Goal: Task Accomplishment & Management: Complete application form

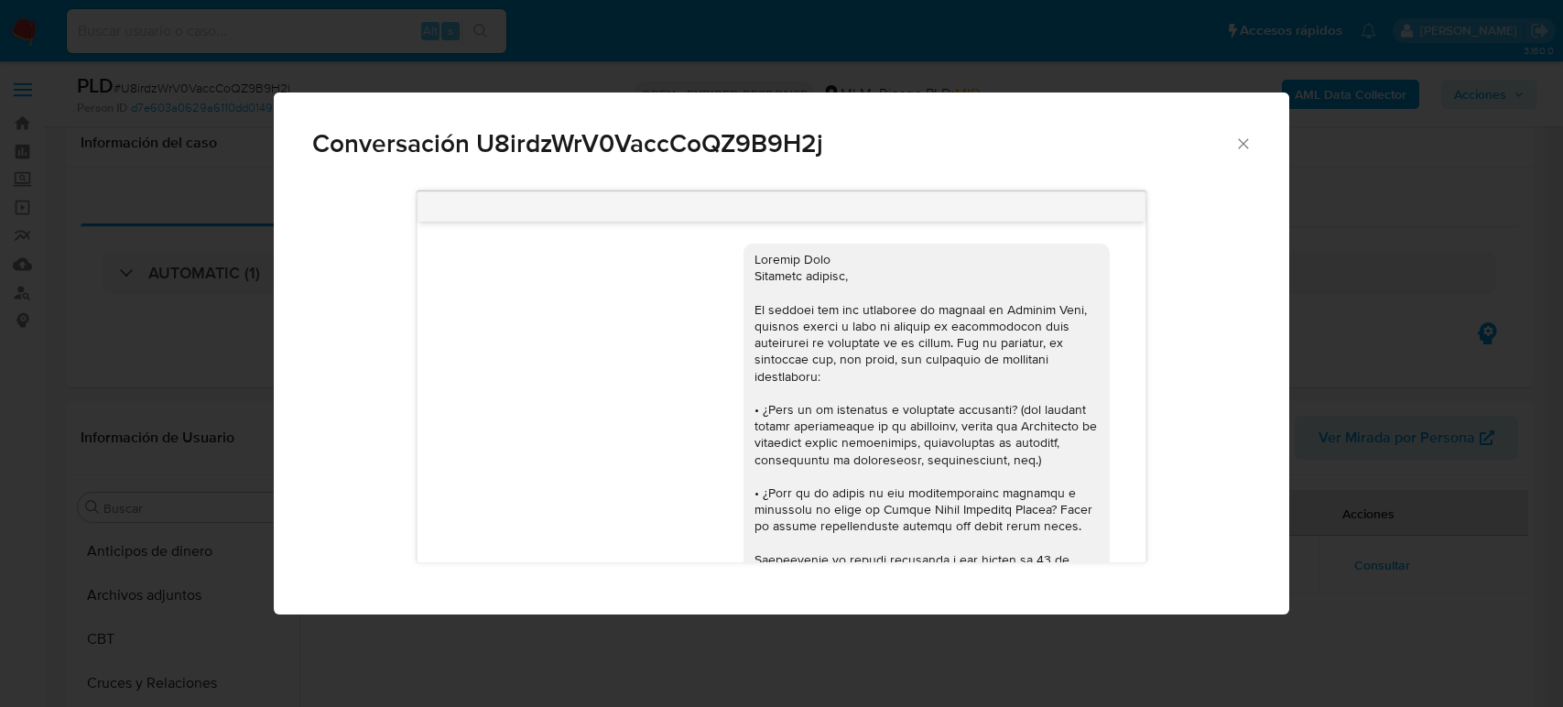
select select "10"
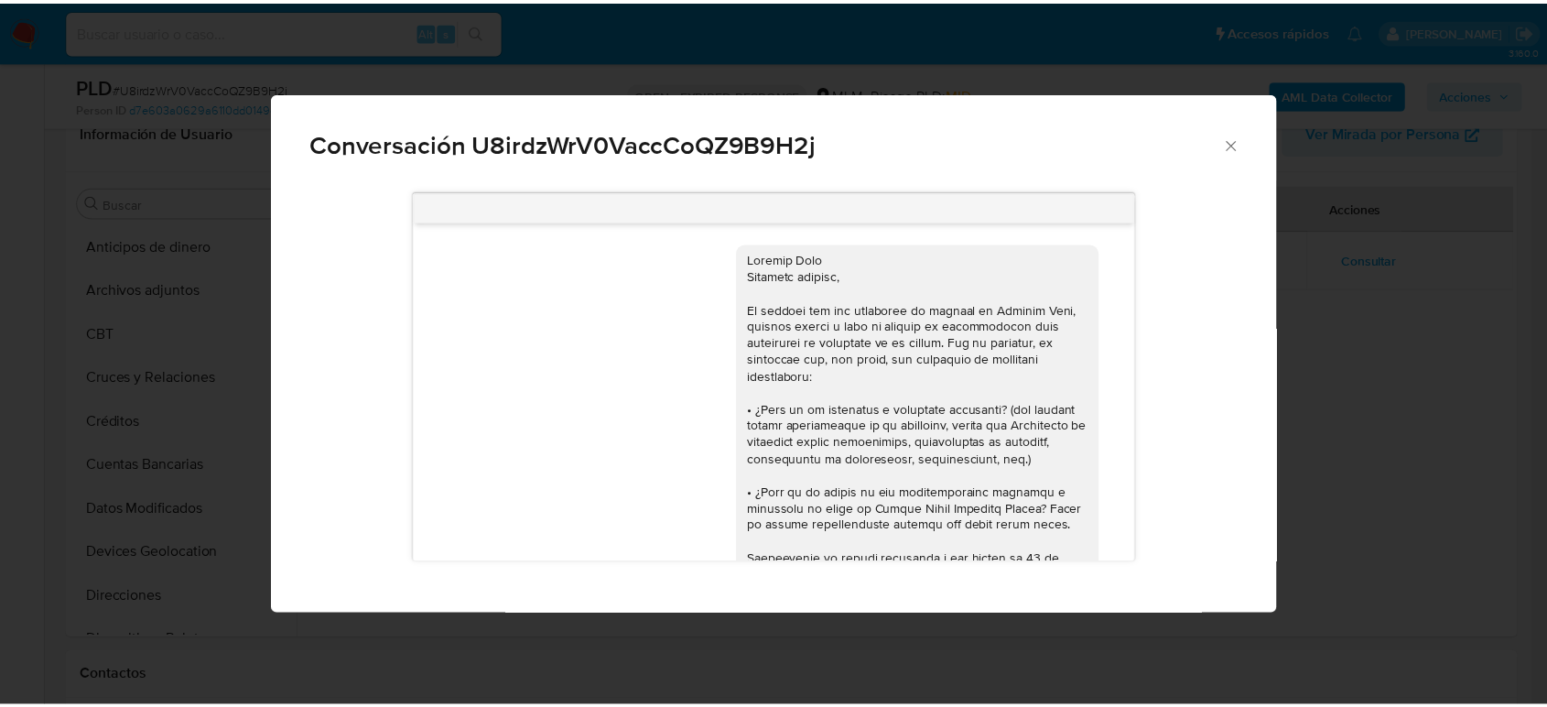
scroll to position [297, 0]
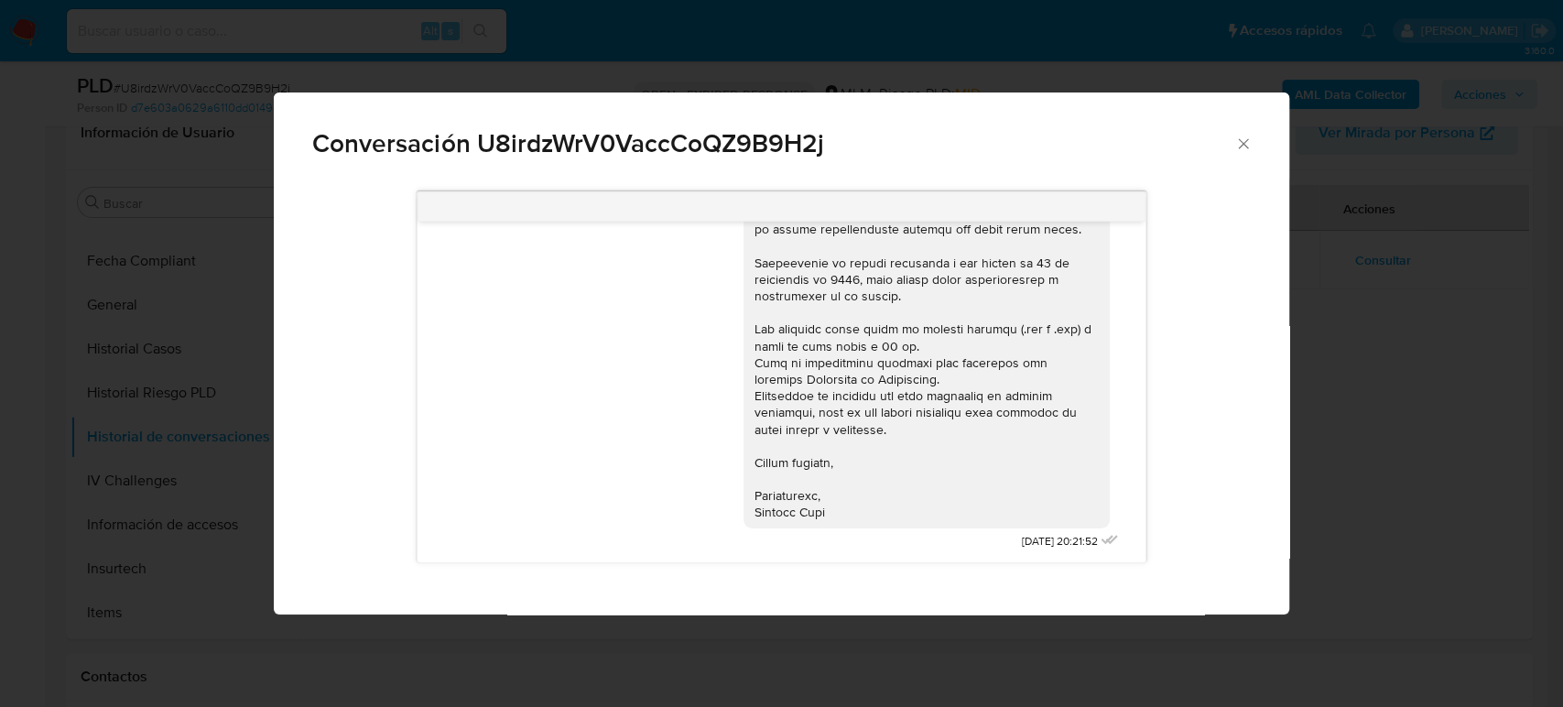
click at [1243, 145] on icon "Cerrar" at bounding box center [1243, 143] width 10 height 10
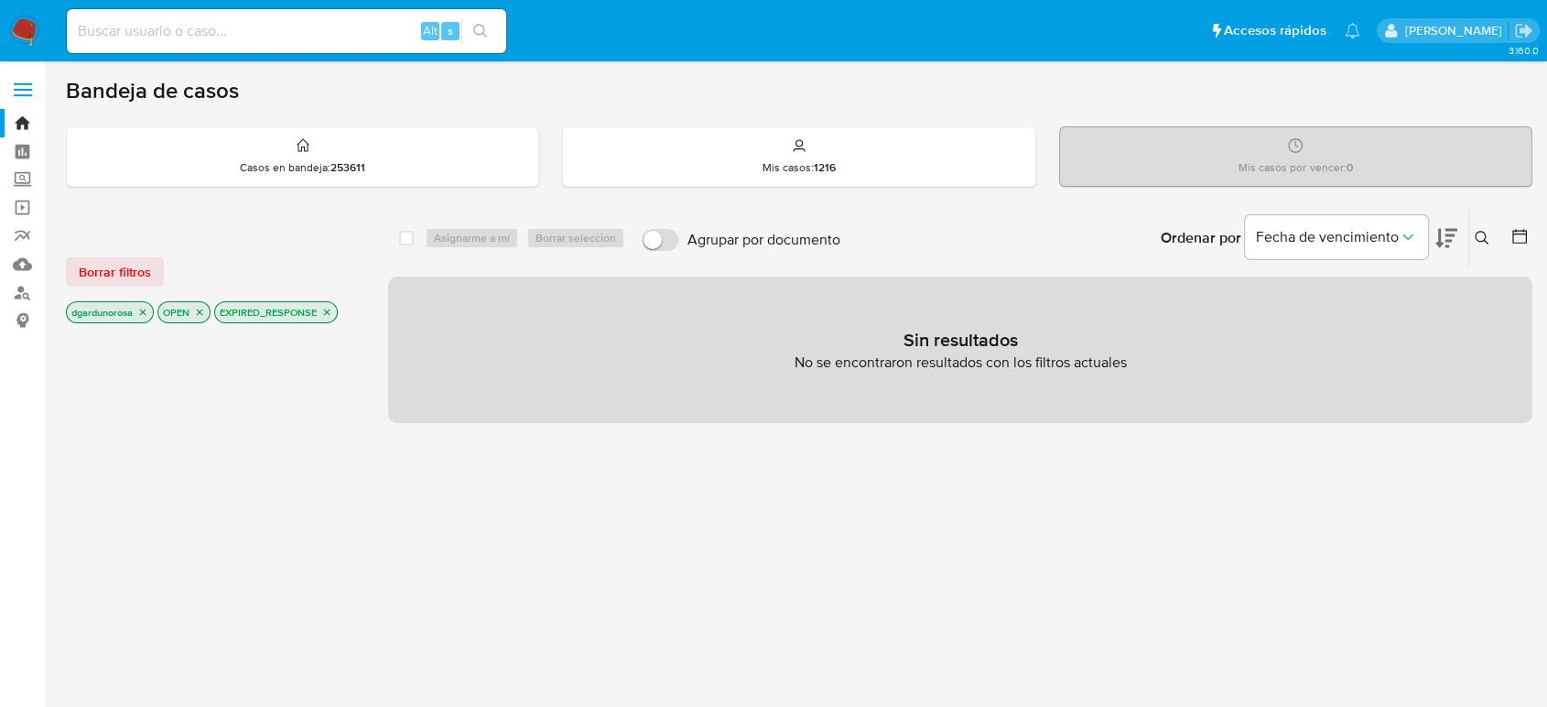
click at [328, 313] on icon "close-filter" at bounding box center [326, 312] width 11 height 11
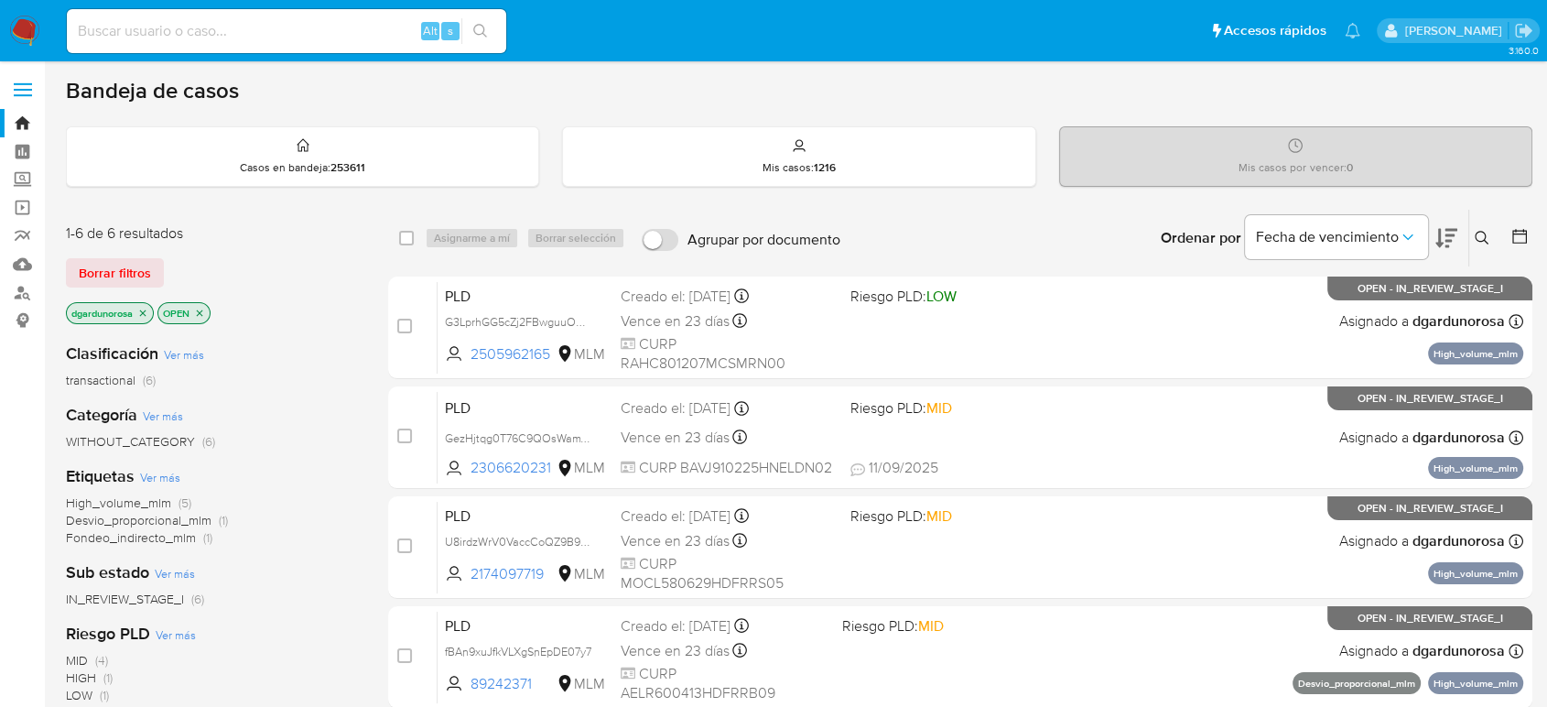
click at [1480, 237] on icon at bounding box center [1482, 238] width 15 height 15
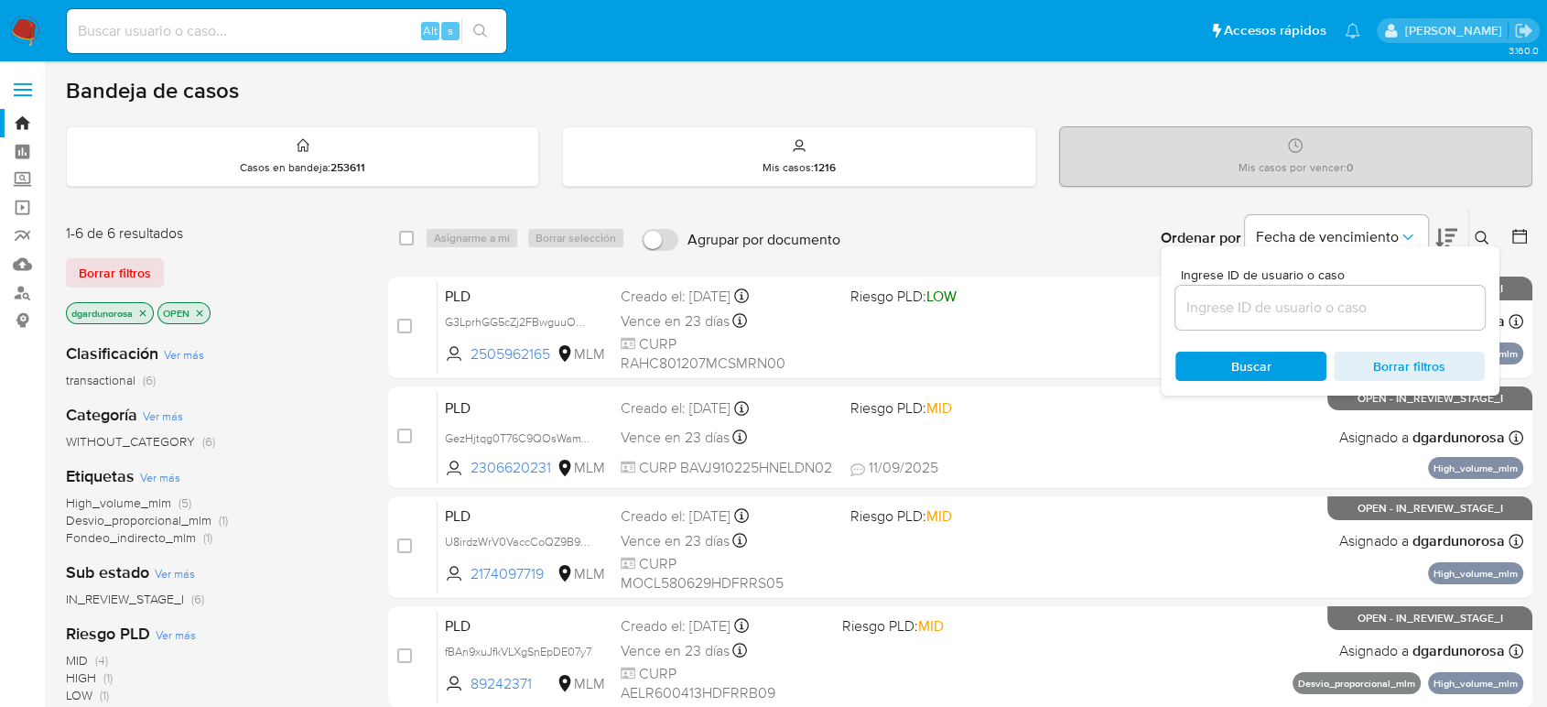
click at [1384, 310] on div at bounding box center [1330, 308] width 309 height 44
click at [1384, 310] on input at bounding box center [1330, 308] width 309 height 24
paste input "2274140851"
type input "2274140851"
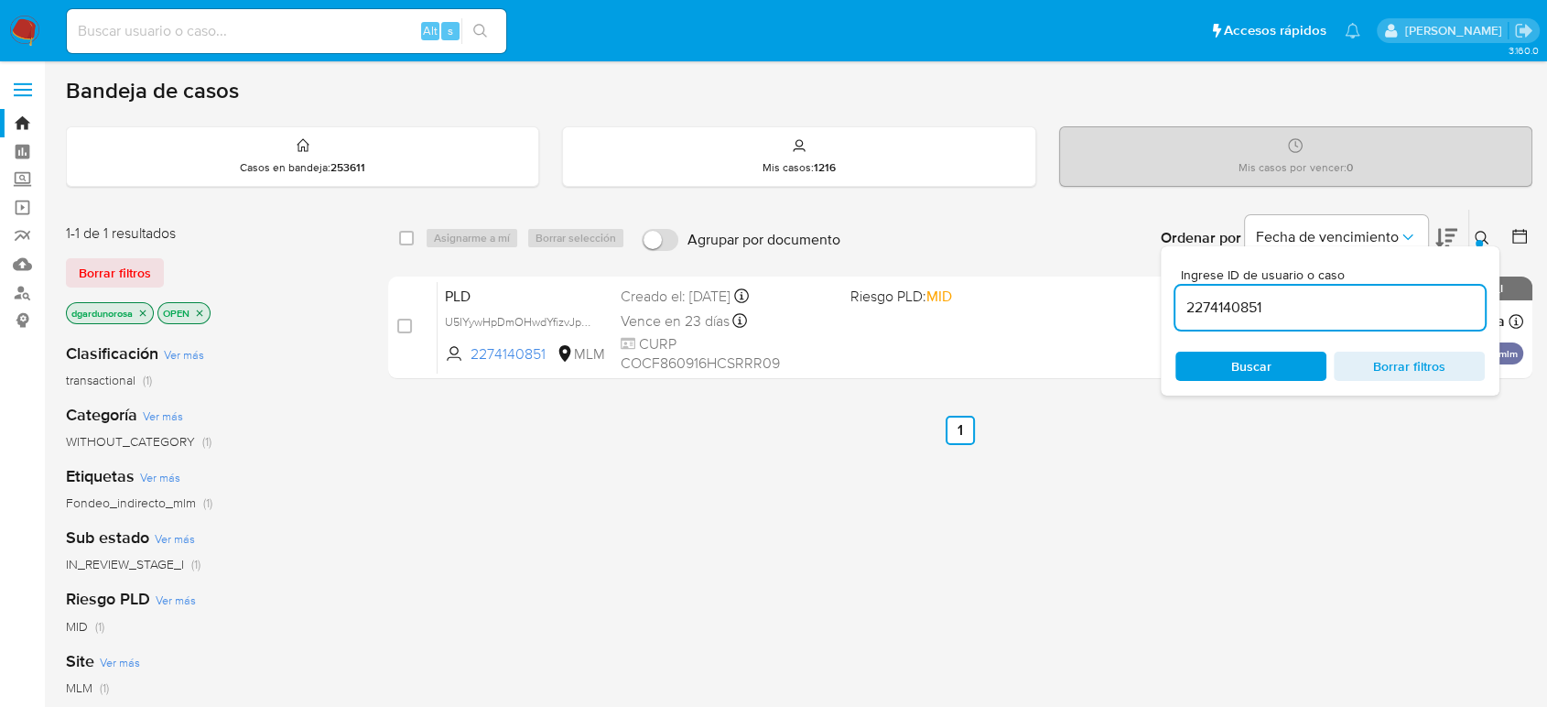
click at [1481, 233] on icon at bounding box center [1482, 238] width 15 height 15
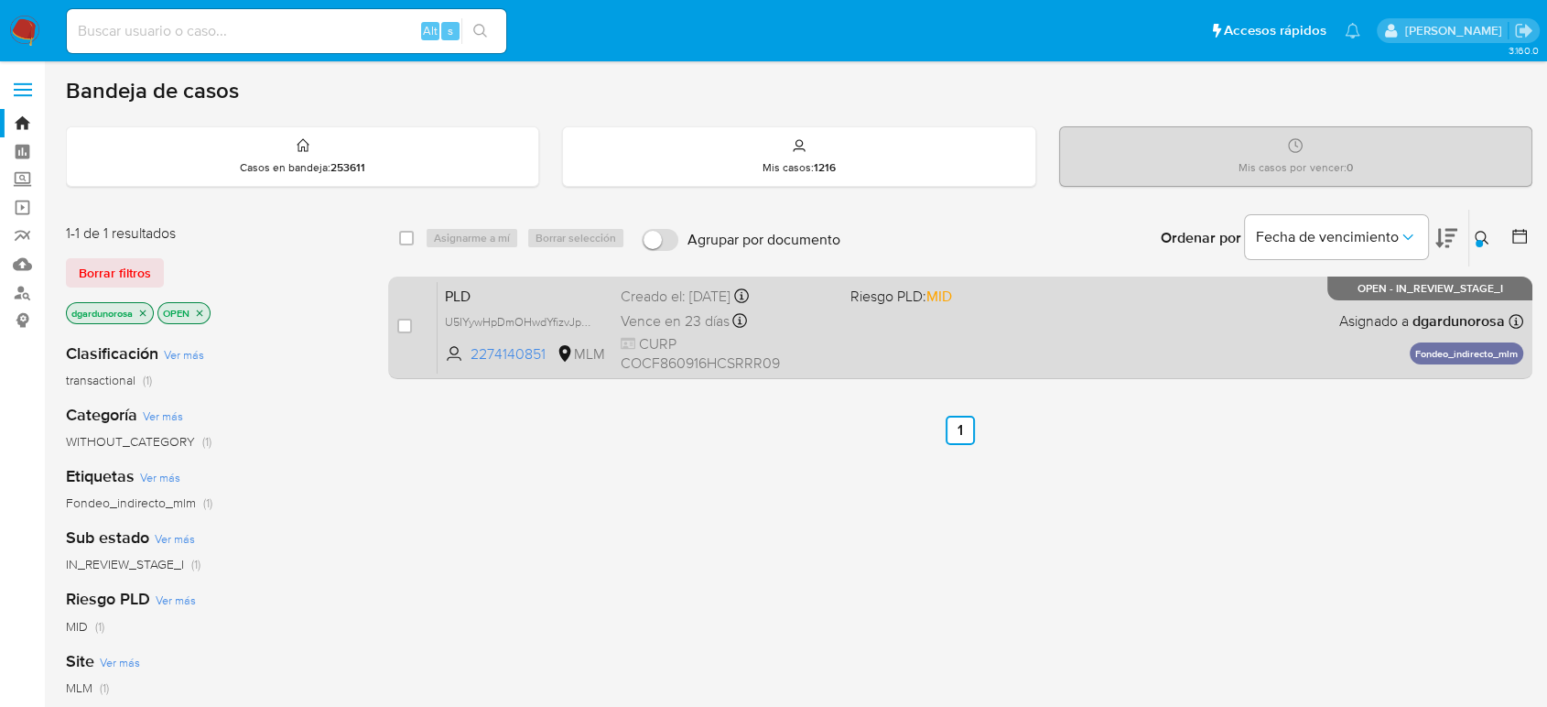
click at [1248, 318] on div "PLD U5IYywHpDmOHwdYfizvJpSLQ 2274140851 MLM Riesgo PLD: MID Creado el: 12/08/20…" at bounding box center [981, 327] width 1086 height 92
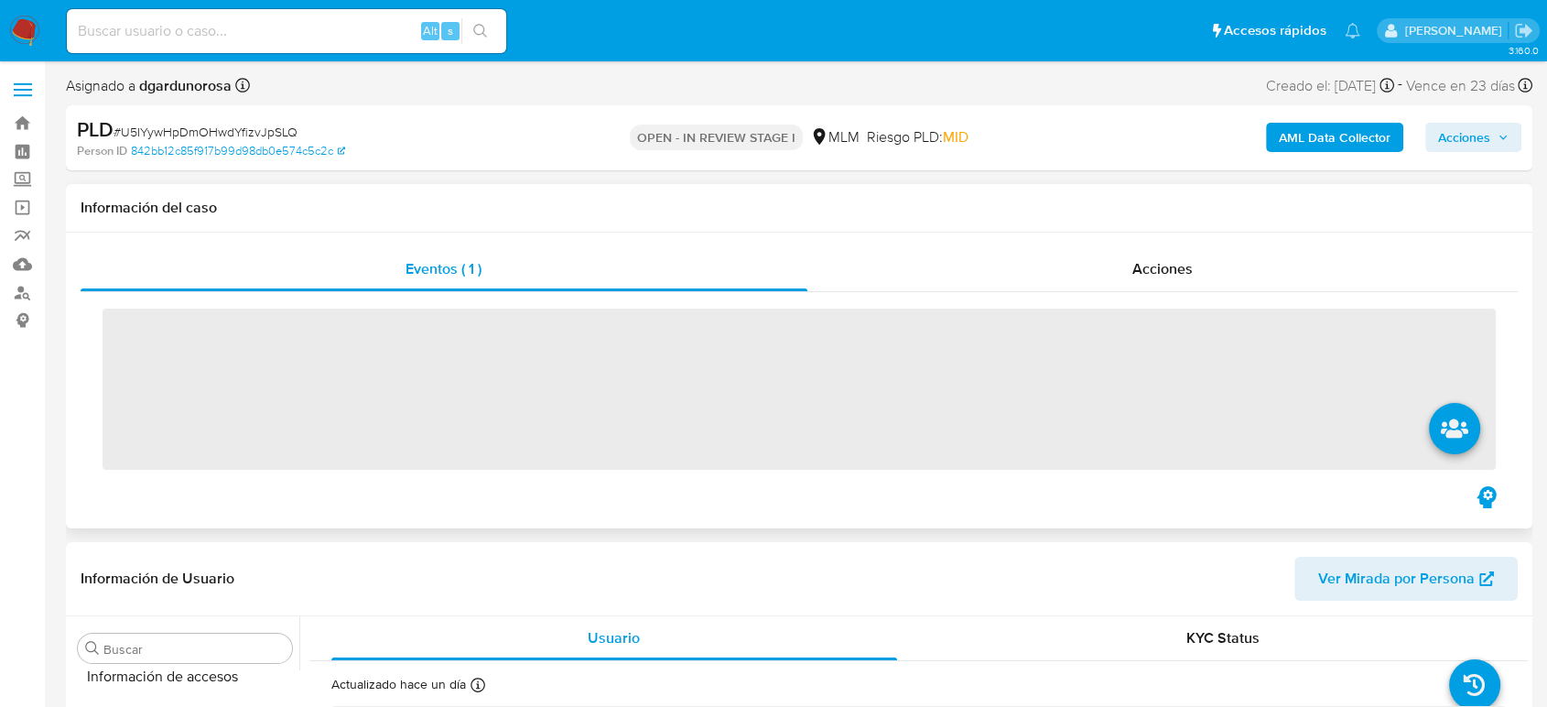
scroll to position [774, 0]
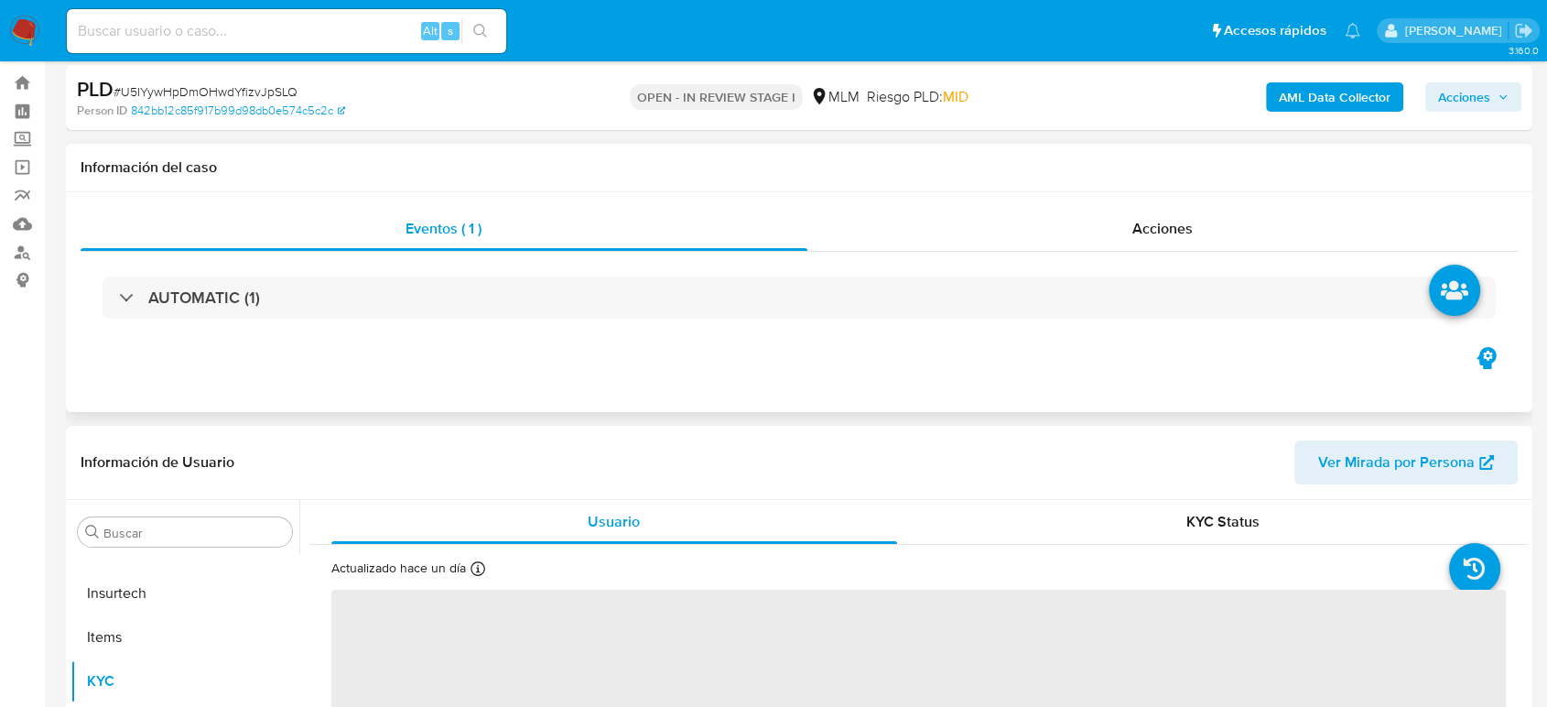
select select "10"
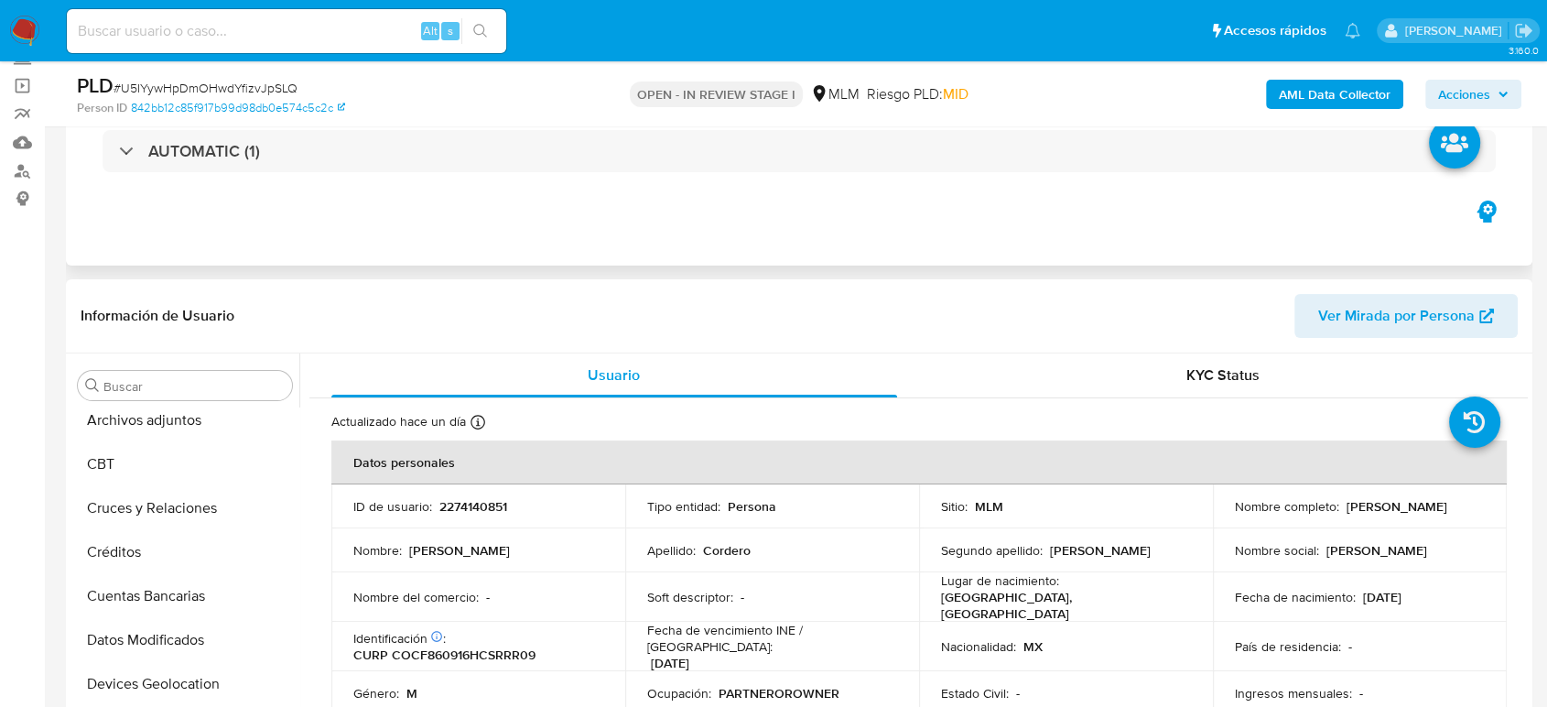
scroll to position [0, 0]
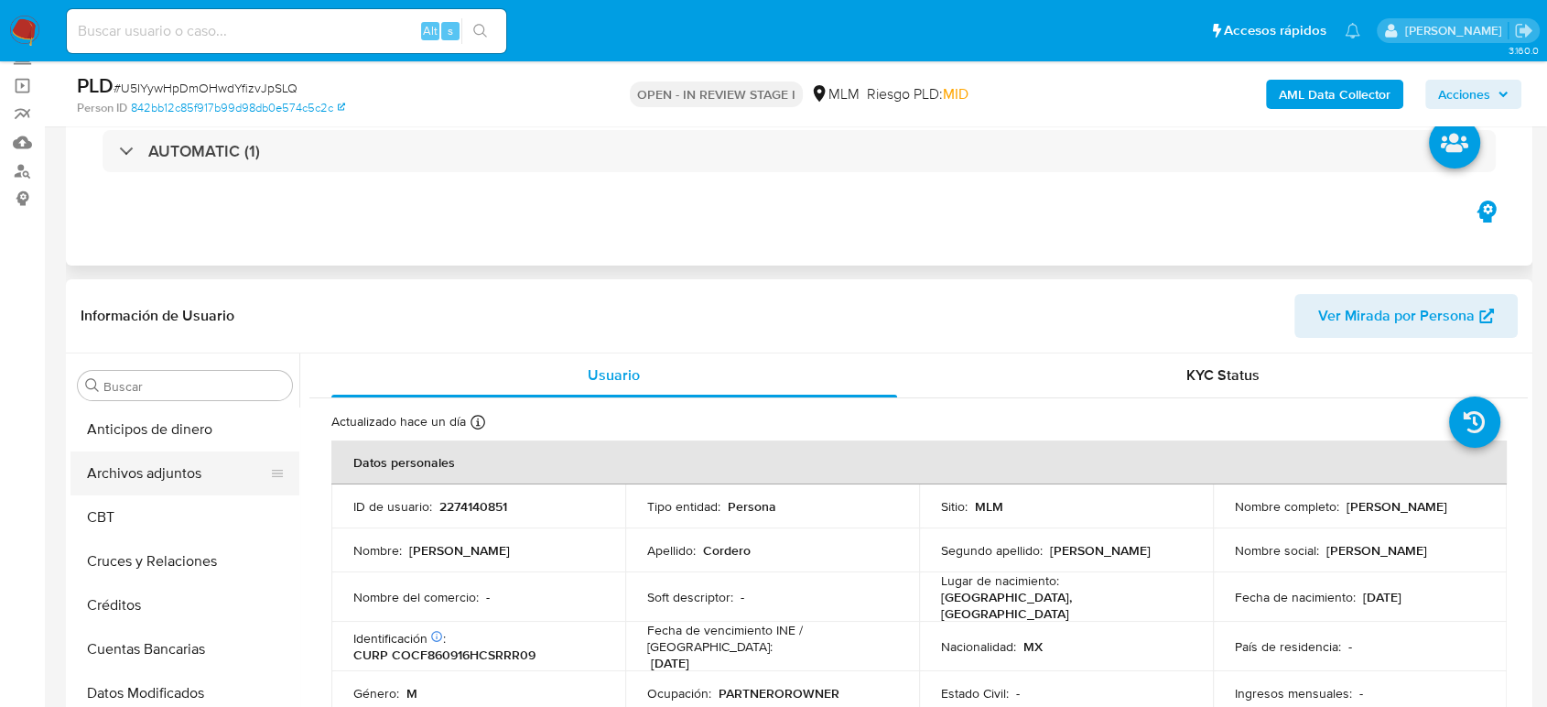
click at [169, 473] on button "Archivos adjuntos" at bounding box center [178, 473] width 214 height 44
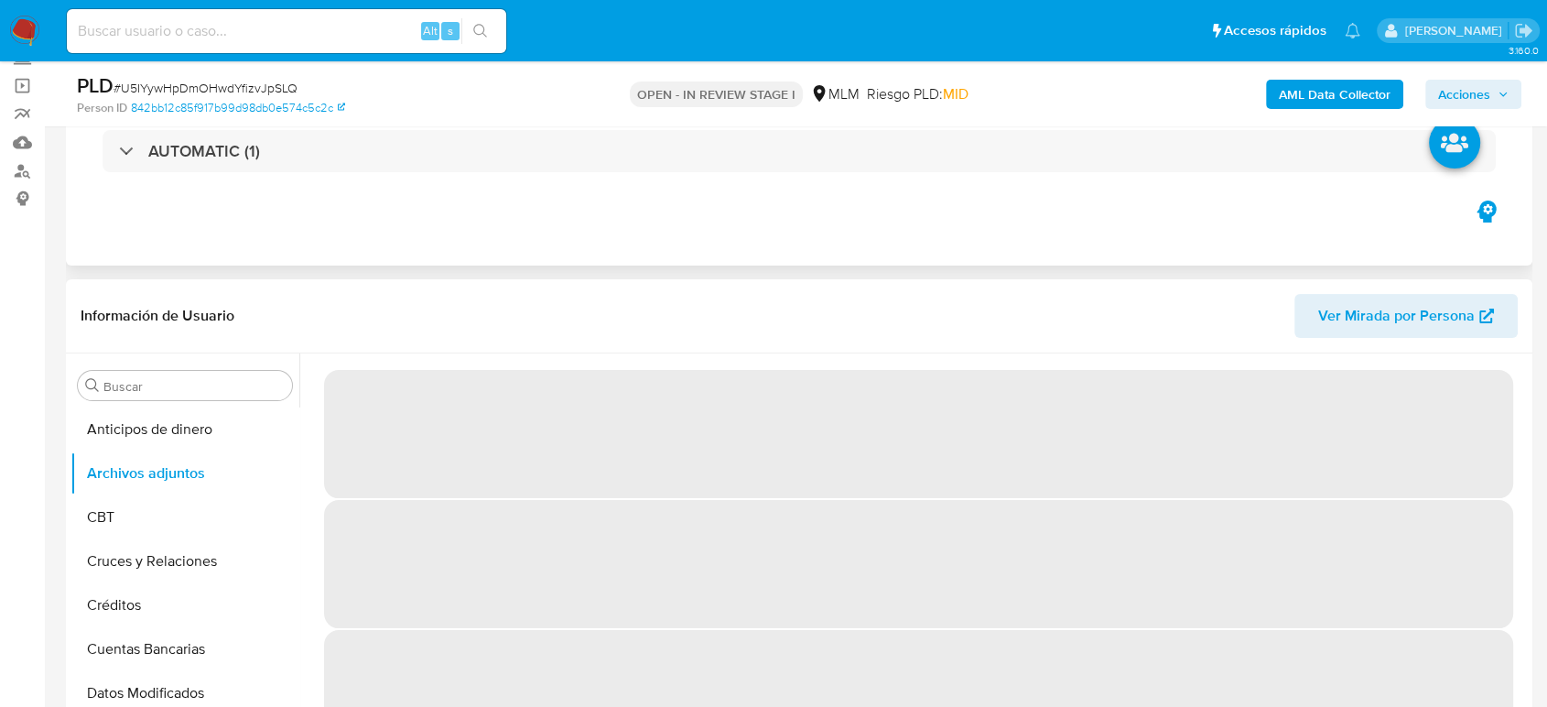
click at [534, 301] on header "Información de Usuario Ver Mirada por Persona" at bounding box center [800, 316] width 1438 height 44
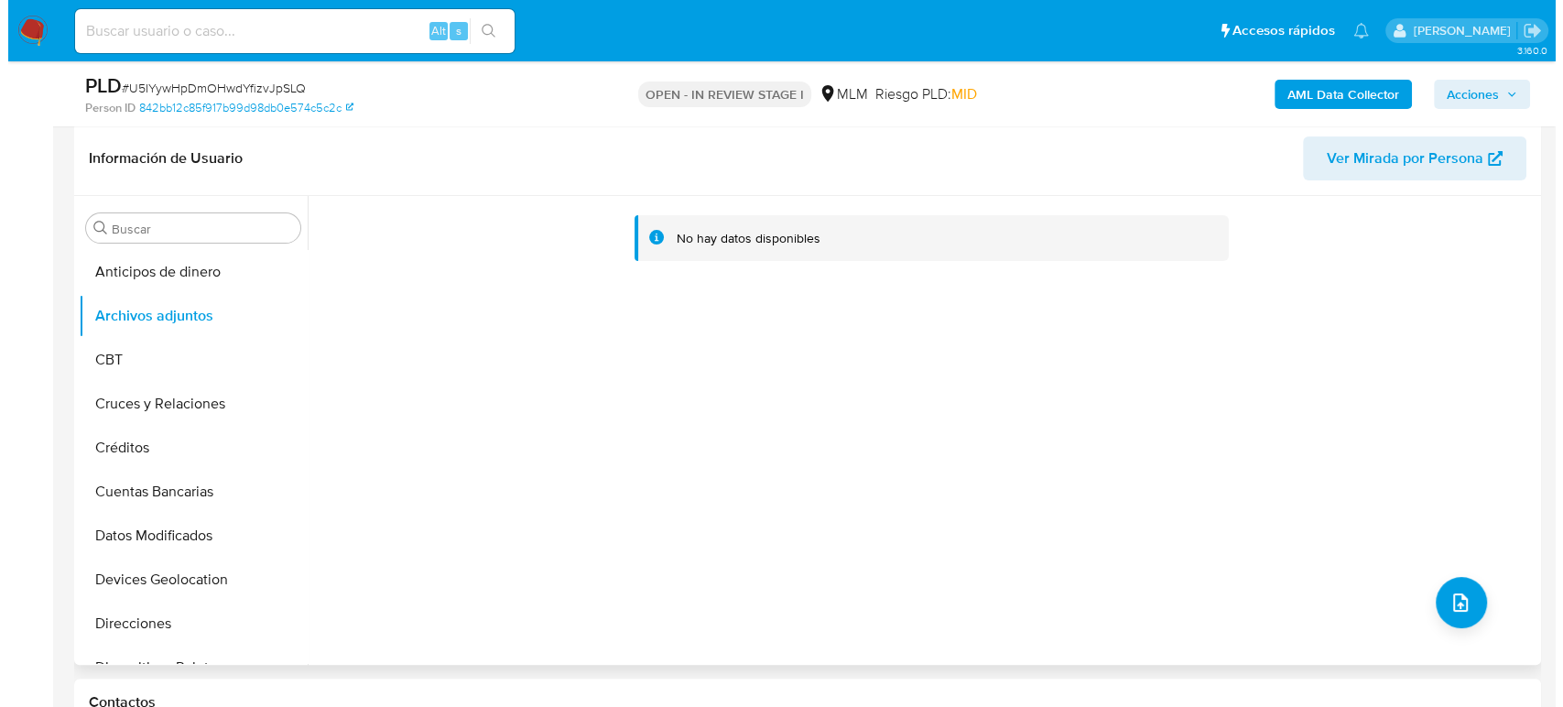
scroll to position [285, 0]
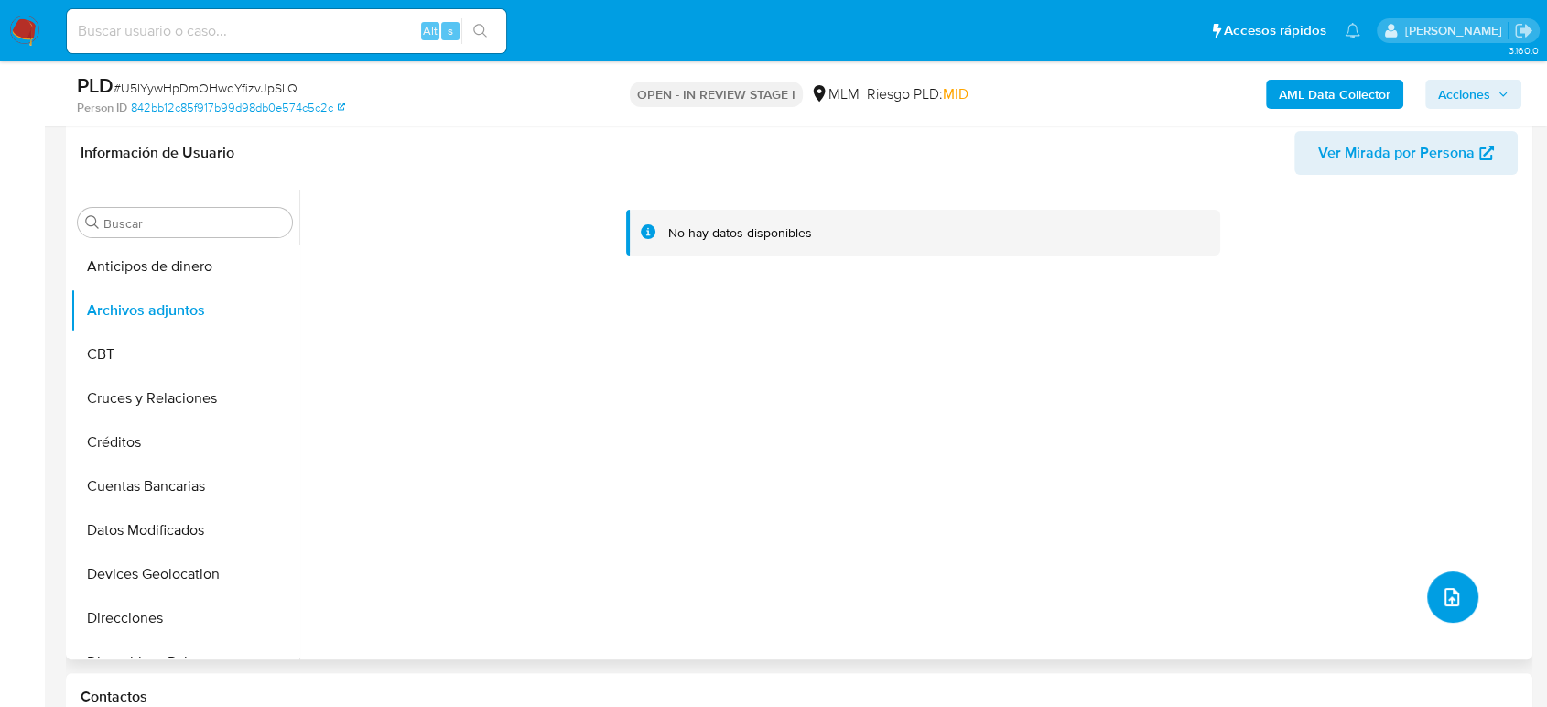
click at [1446, 591] on icon "upload-file" at bounding box center [1452, 597] width 22 height 22
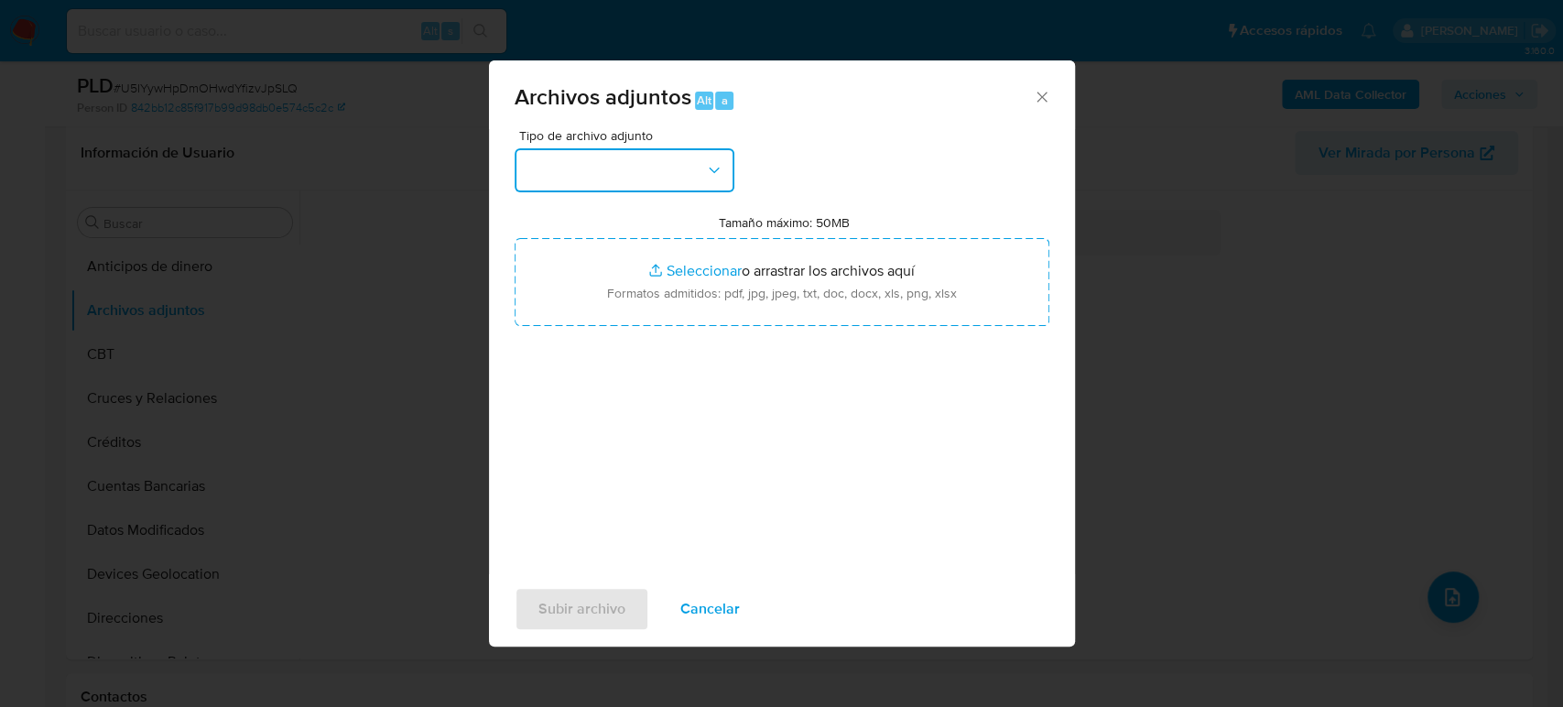
click at [698, 172] on button "button" at bounding box center [625, 170] width 220 height 44
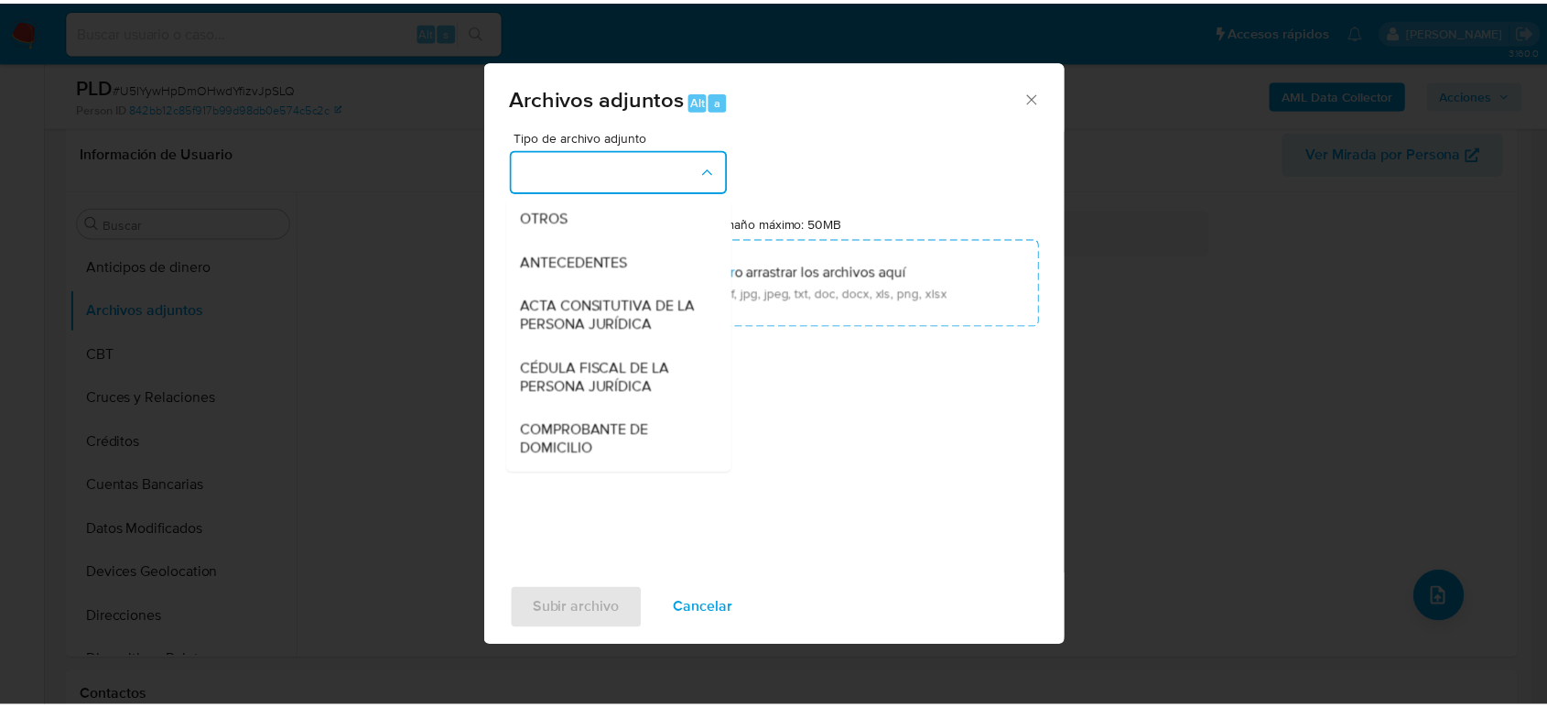
scroll to position [314, 0]
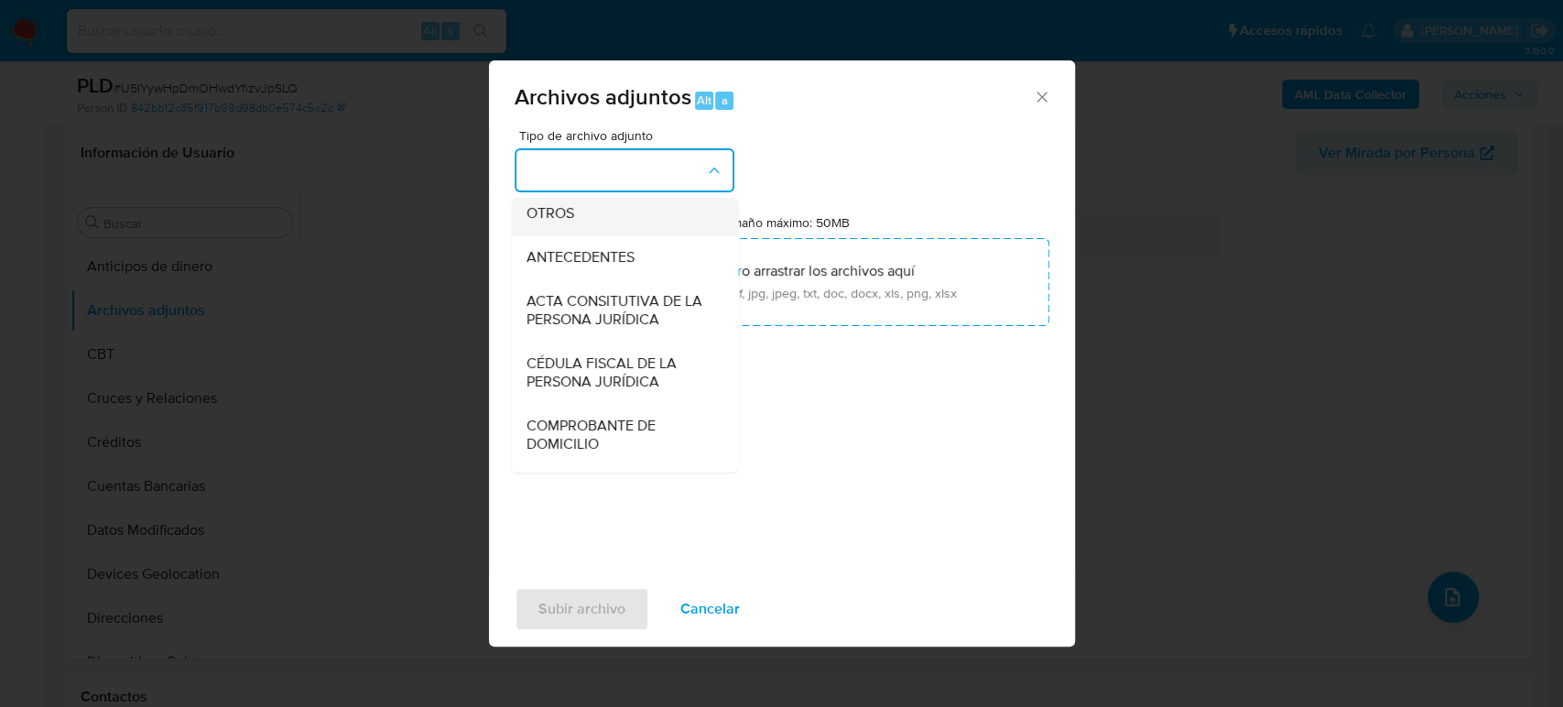
click at [549, 223] on span "OTROS" at bounding box center [550, 213] width 48 height 18
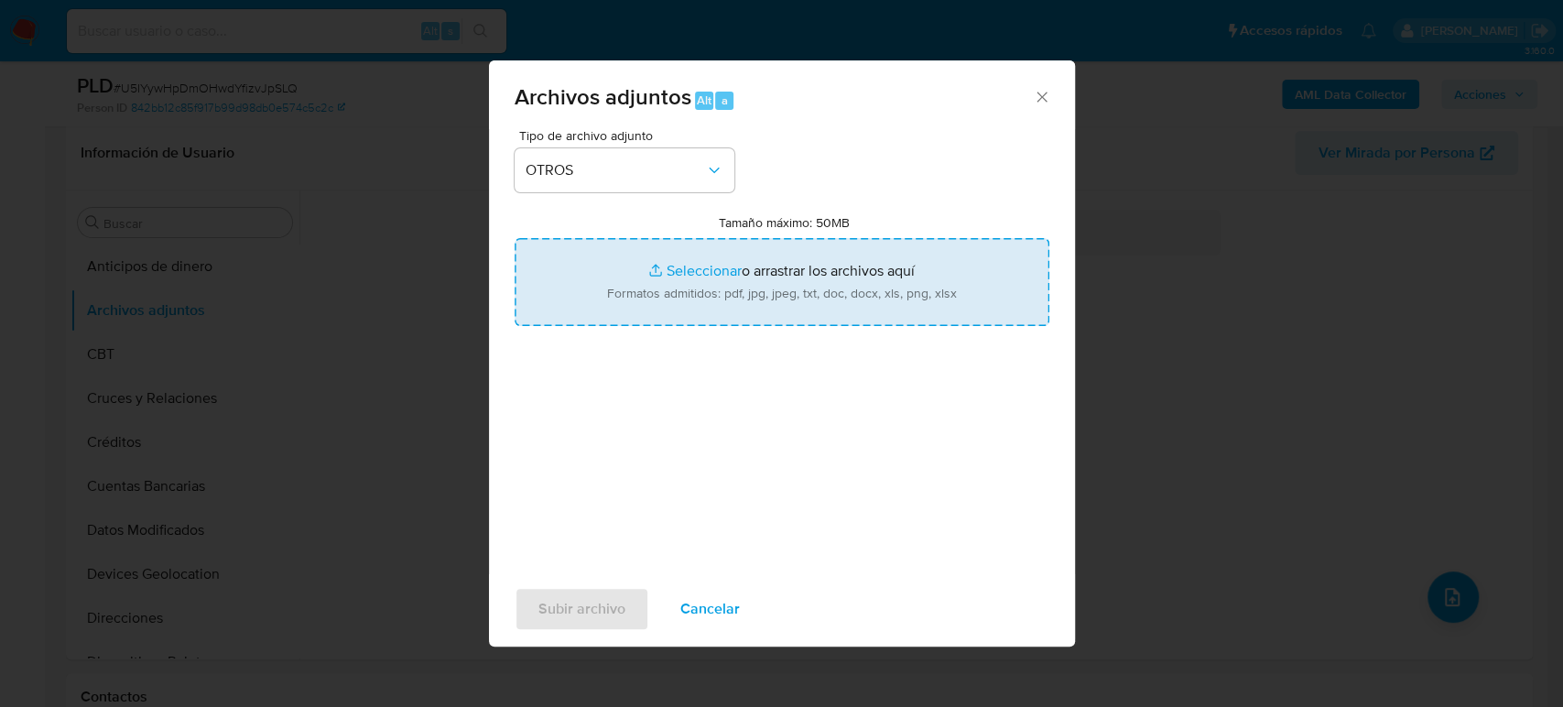
type input "C:\fakepath\2274140851_Fredy Cordero_Agosto2025.pdf"
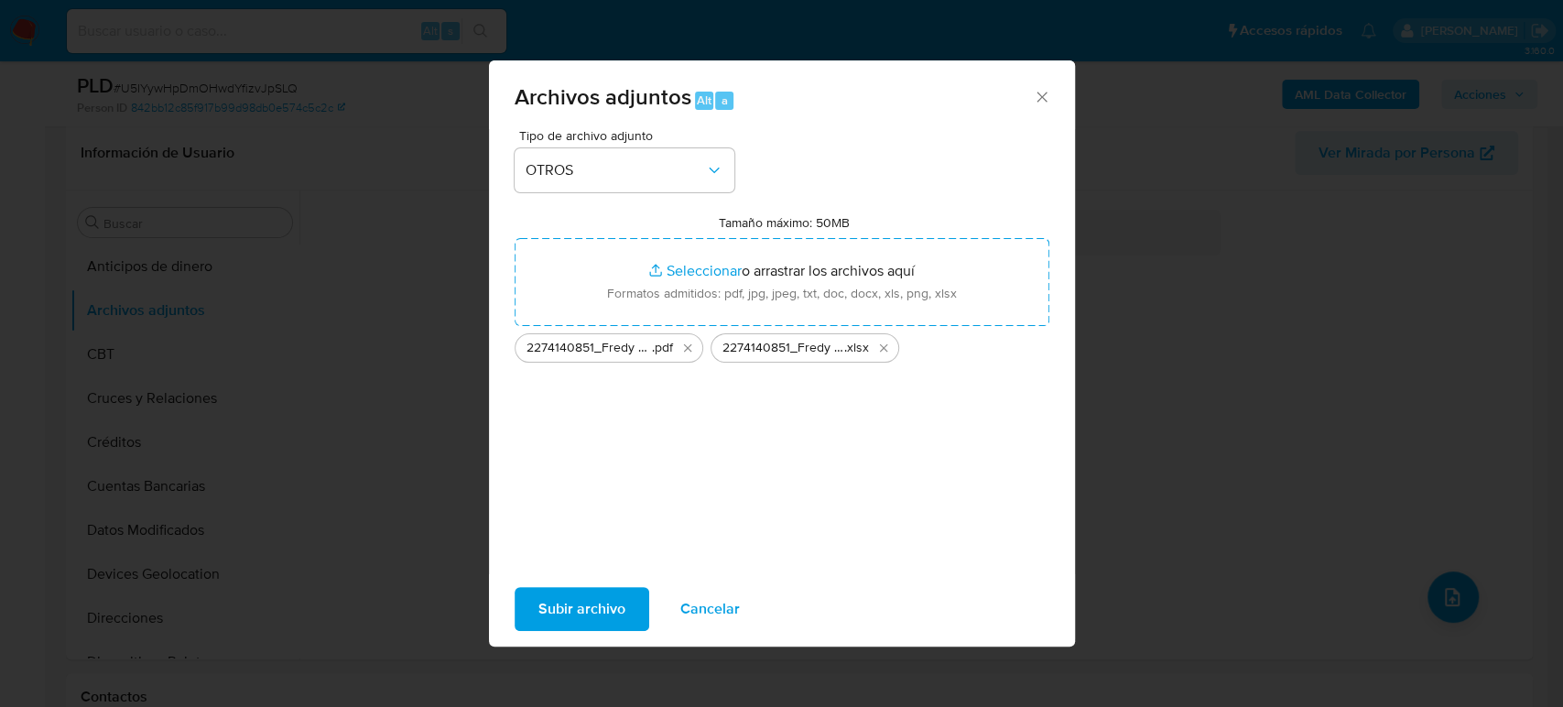
click at [613, 605] on span "Subir archivo" at bounding box center [581, 609] width 87 height 40
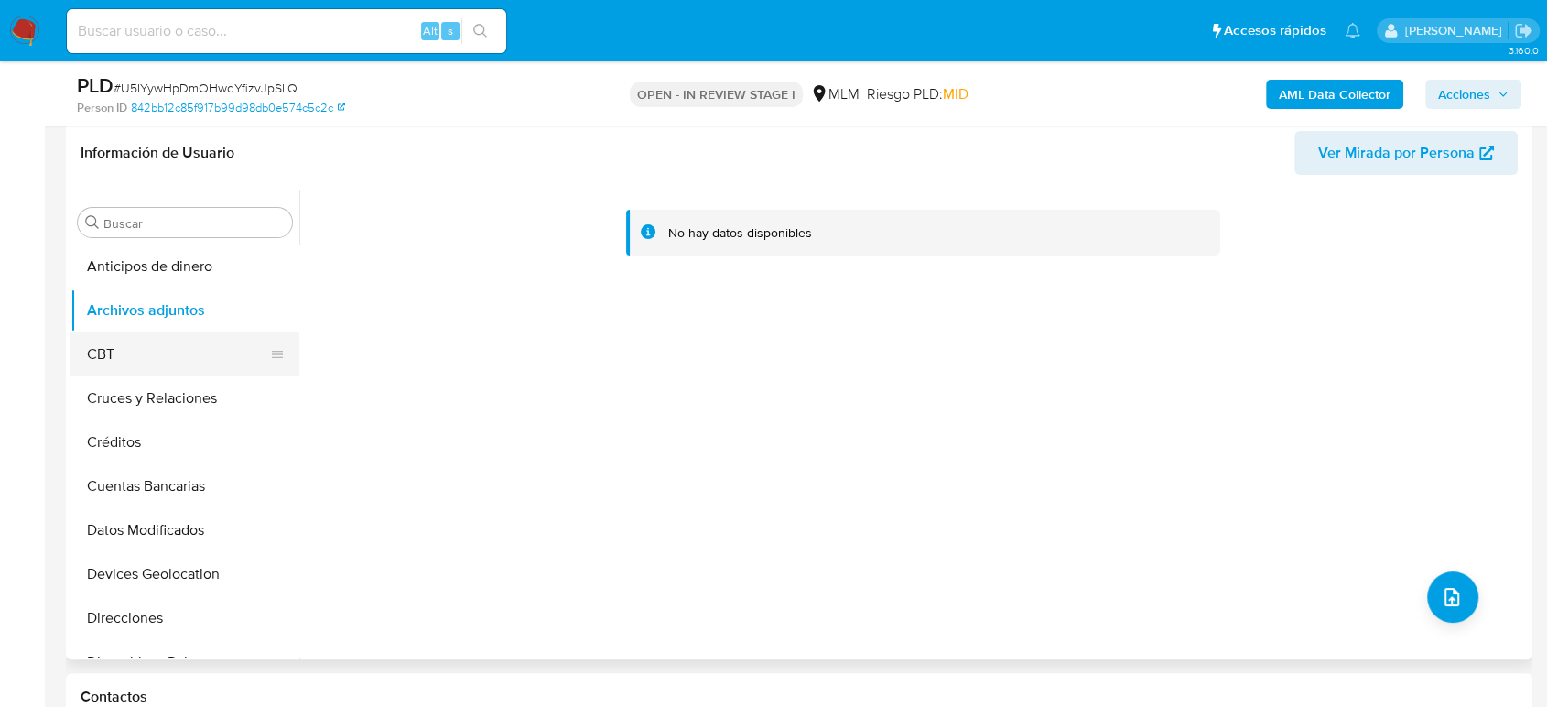
click at [141, 363] on button "CBT" at bounding box center [178, 354] width 214 height 44
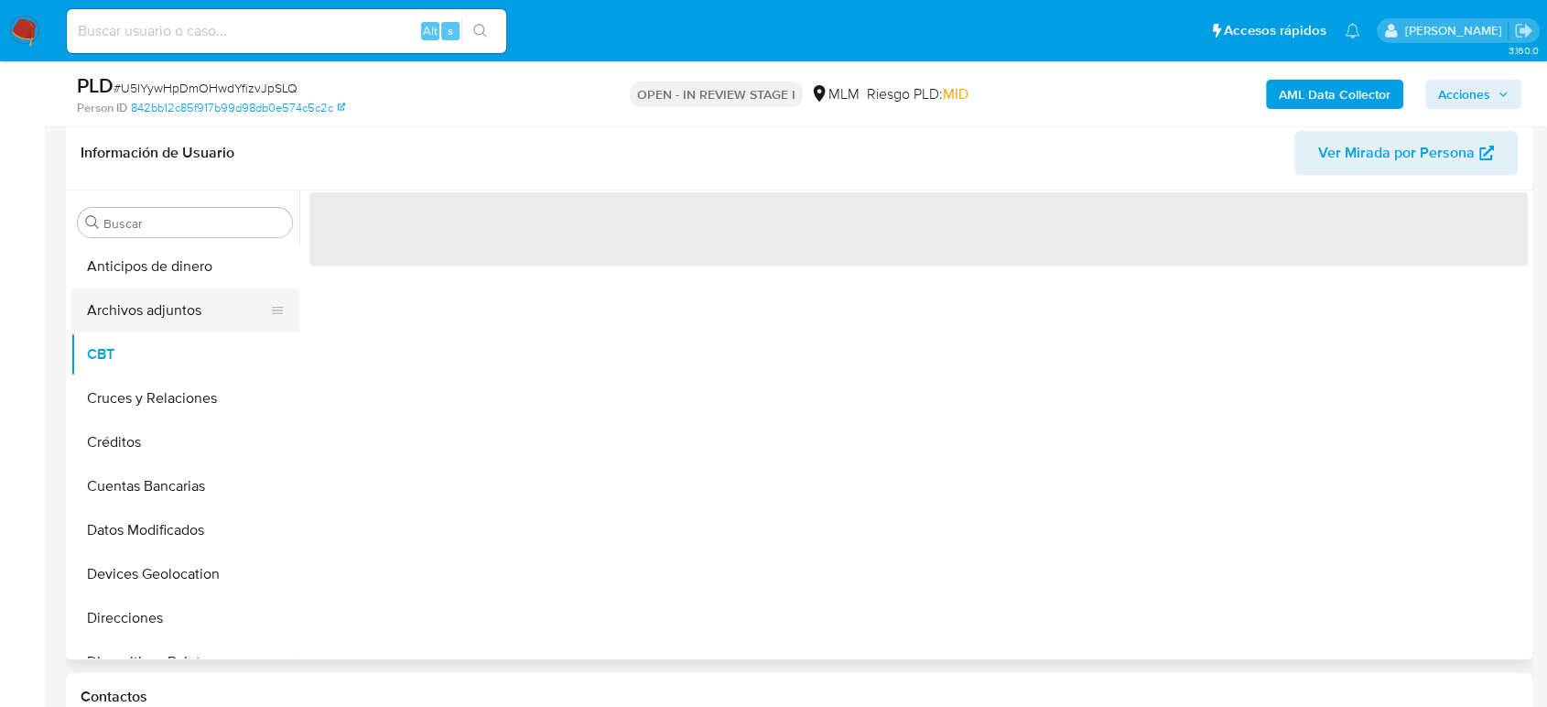
click at [160, 310] on button "Archivos adjuntos" at bounding box center [178, 310] width 214 height 44
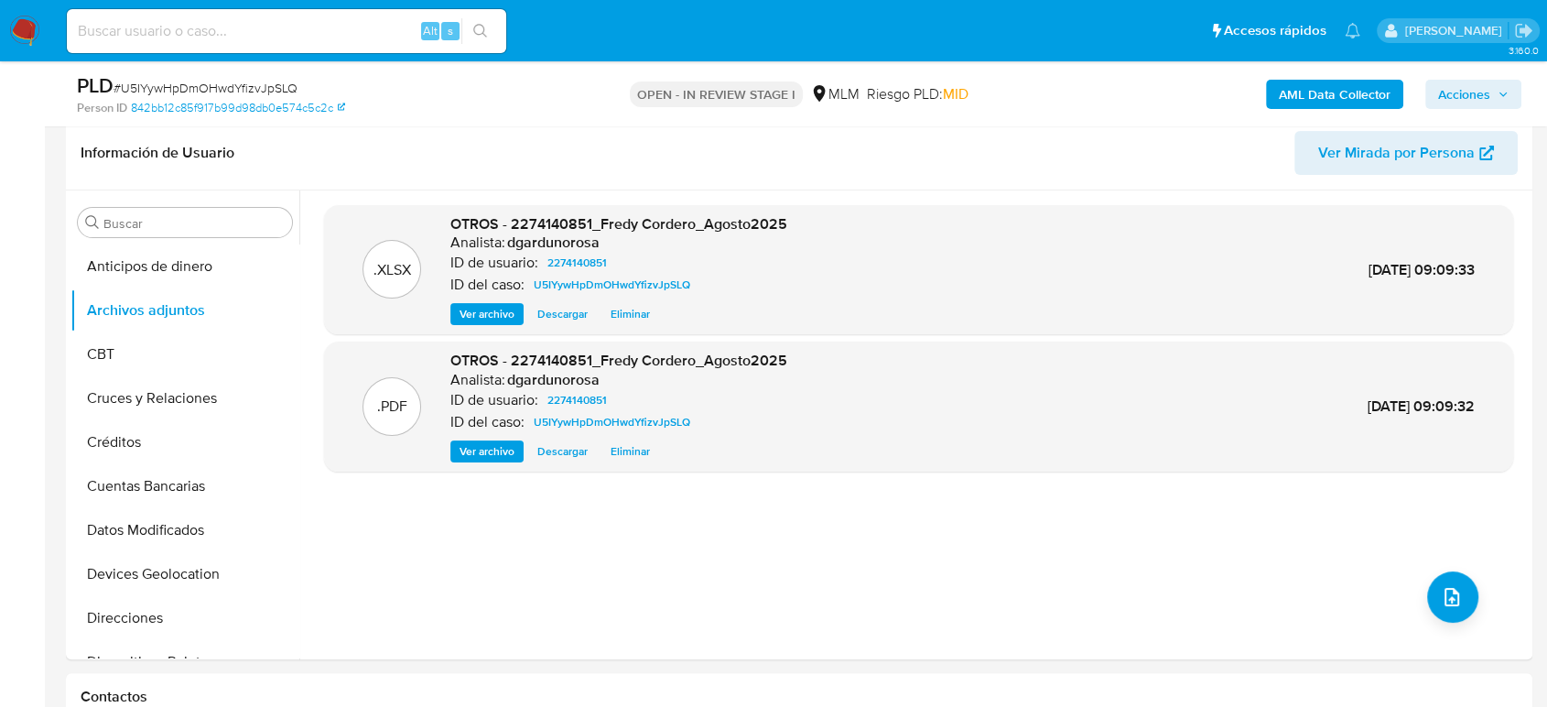
click at [1497, 84] on span "Acciones" at bounding box center [1474, 94] width 71 height 26
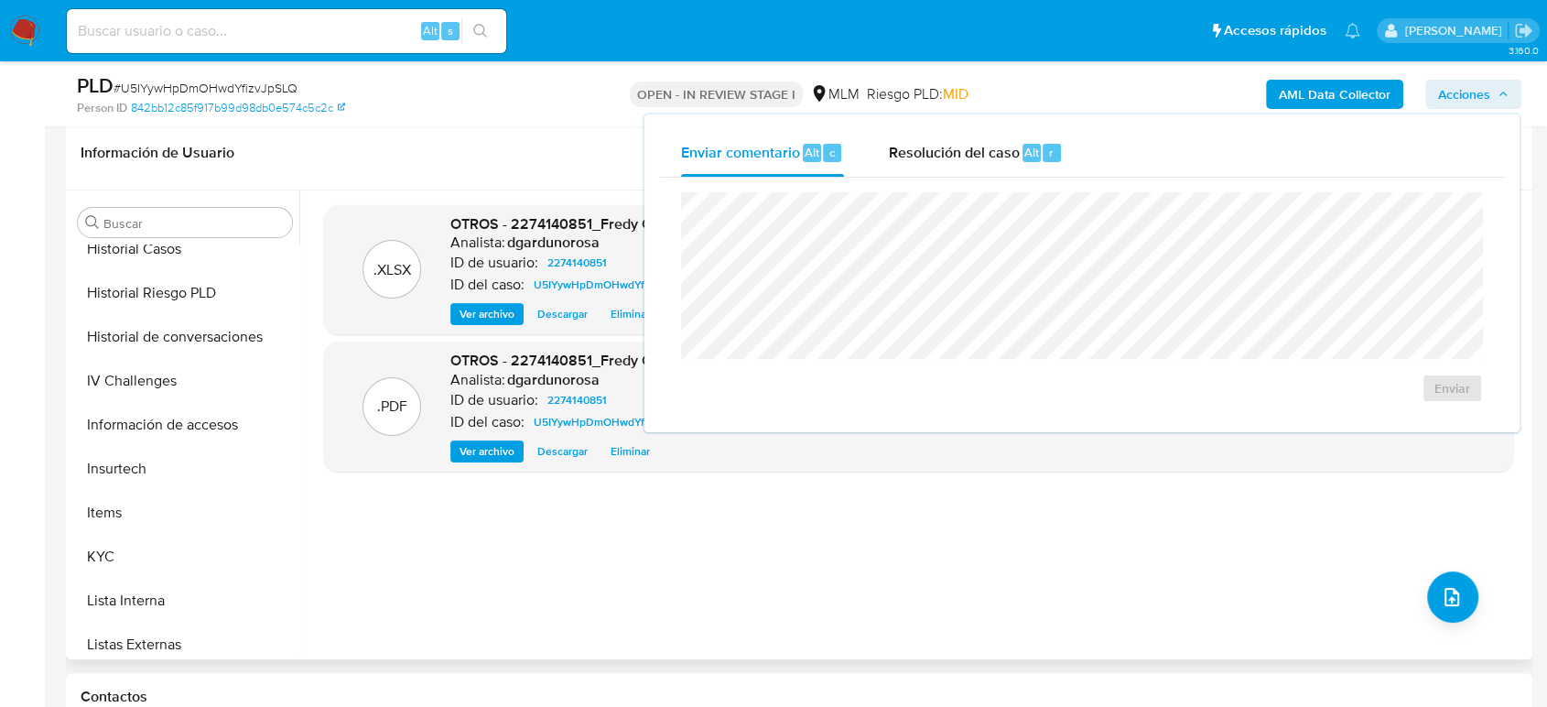
scroll to position [603, 0]
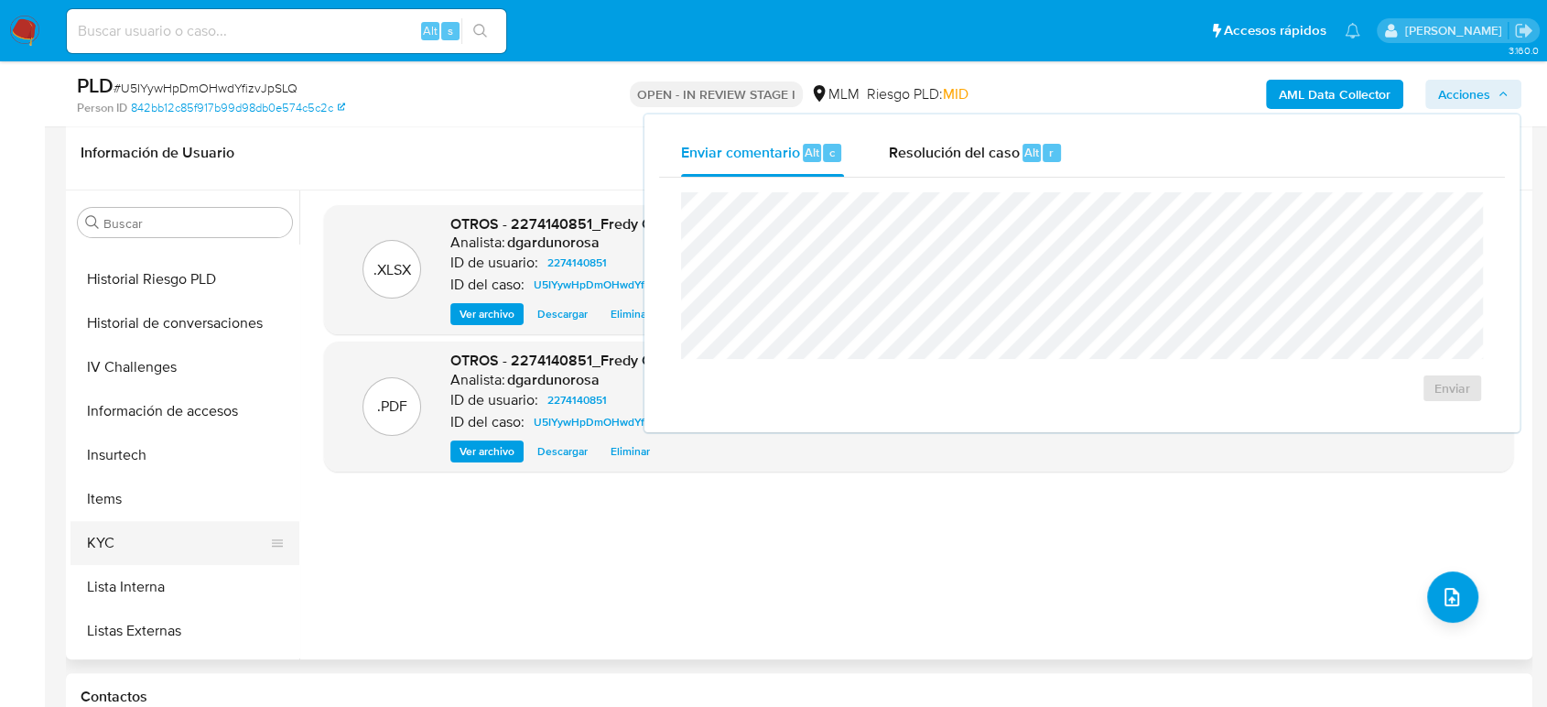
click at [149, 527] on button "KYC" at bounding box center [178, 543] width 214 height 44
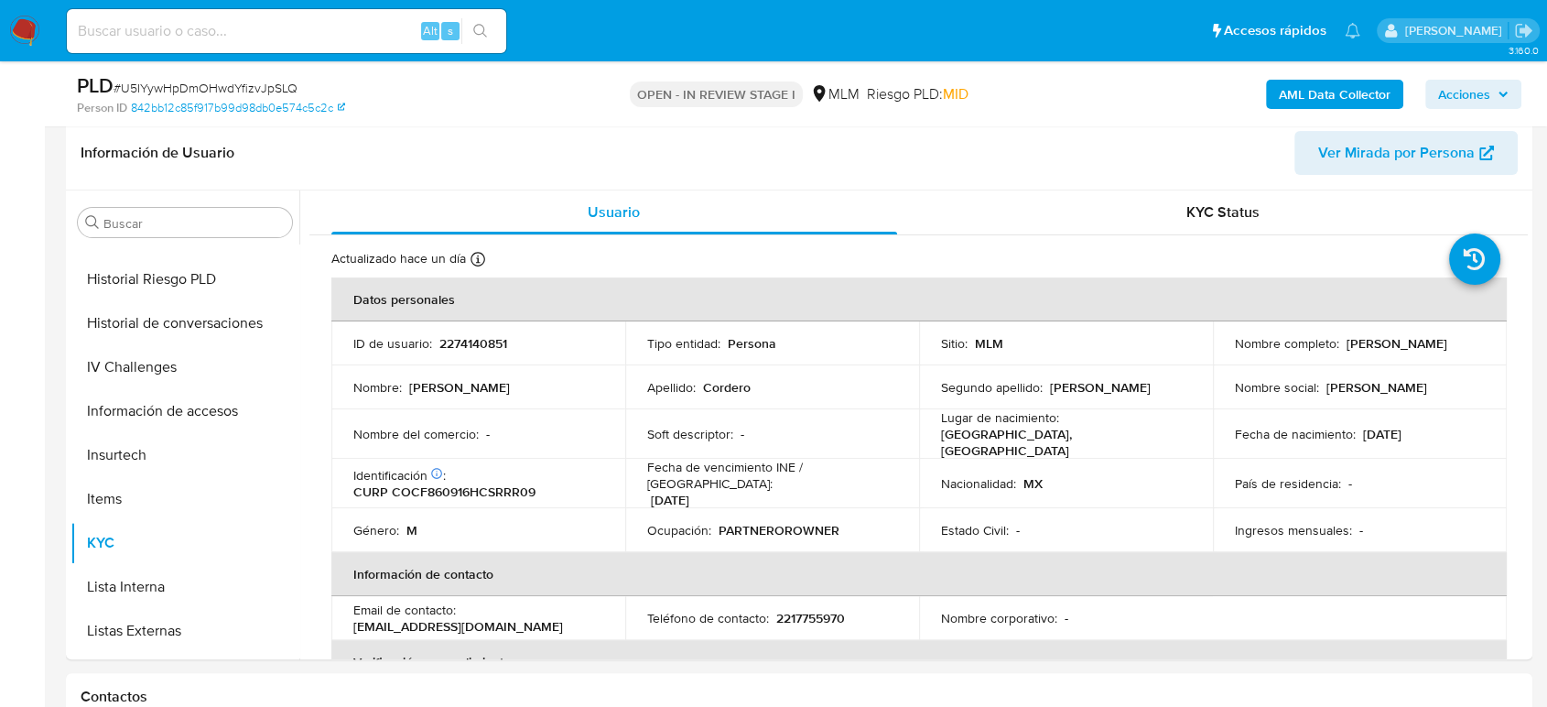
click at [1482, 102] on span "Acciones" at bounding box center [1465, 94] width 52 height 29
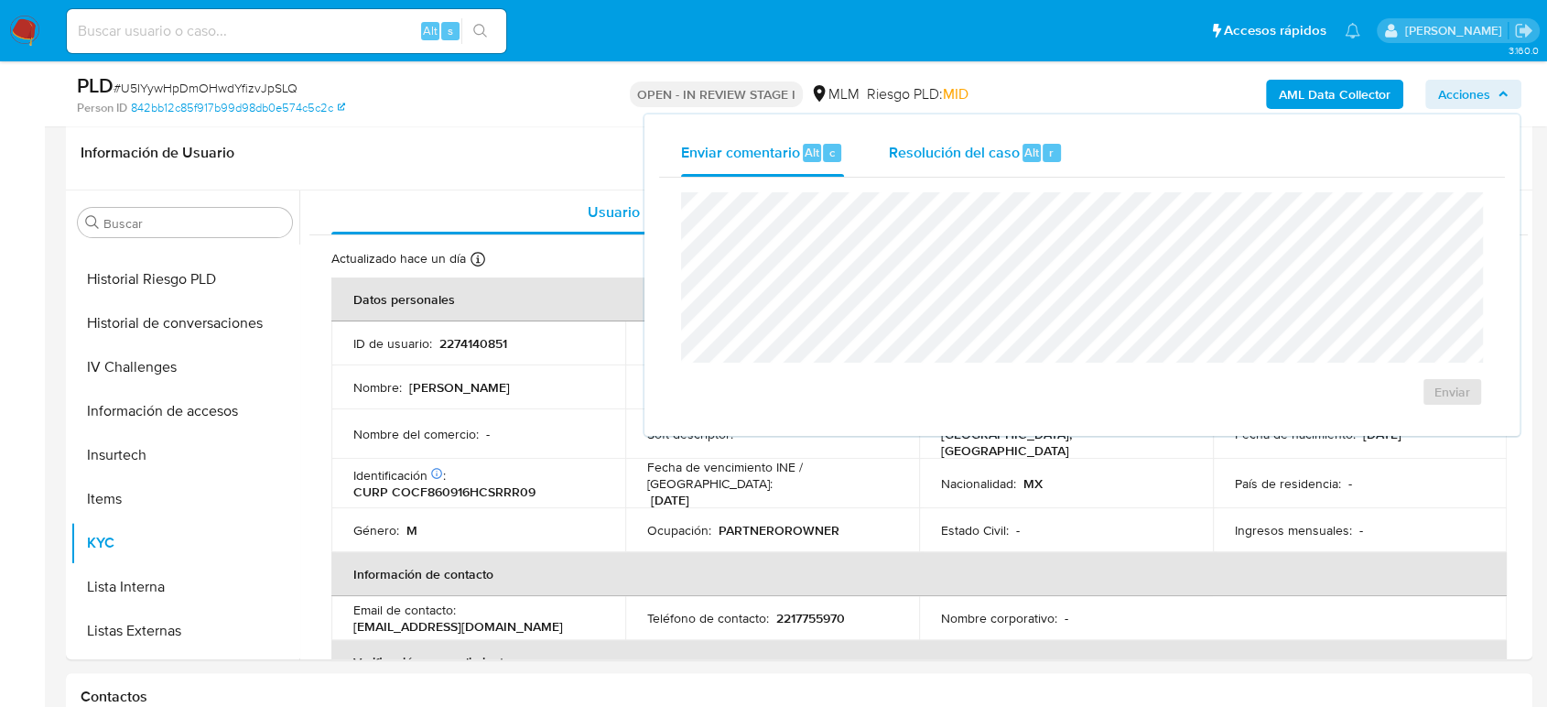
click at [1057, 149] on div "r" at bounding box center [1052, 153] width 18 height 18
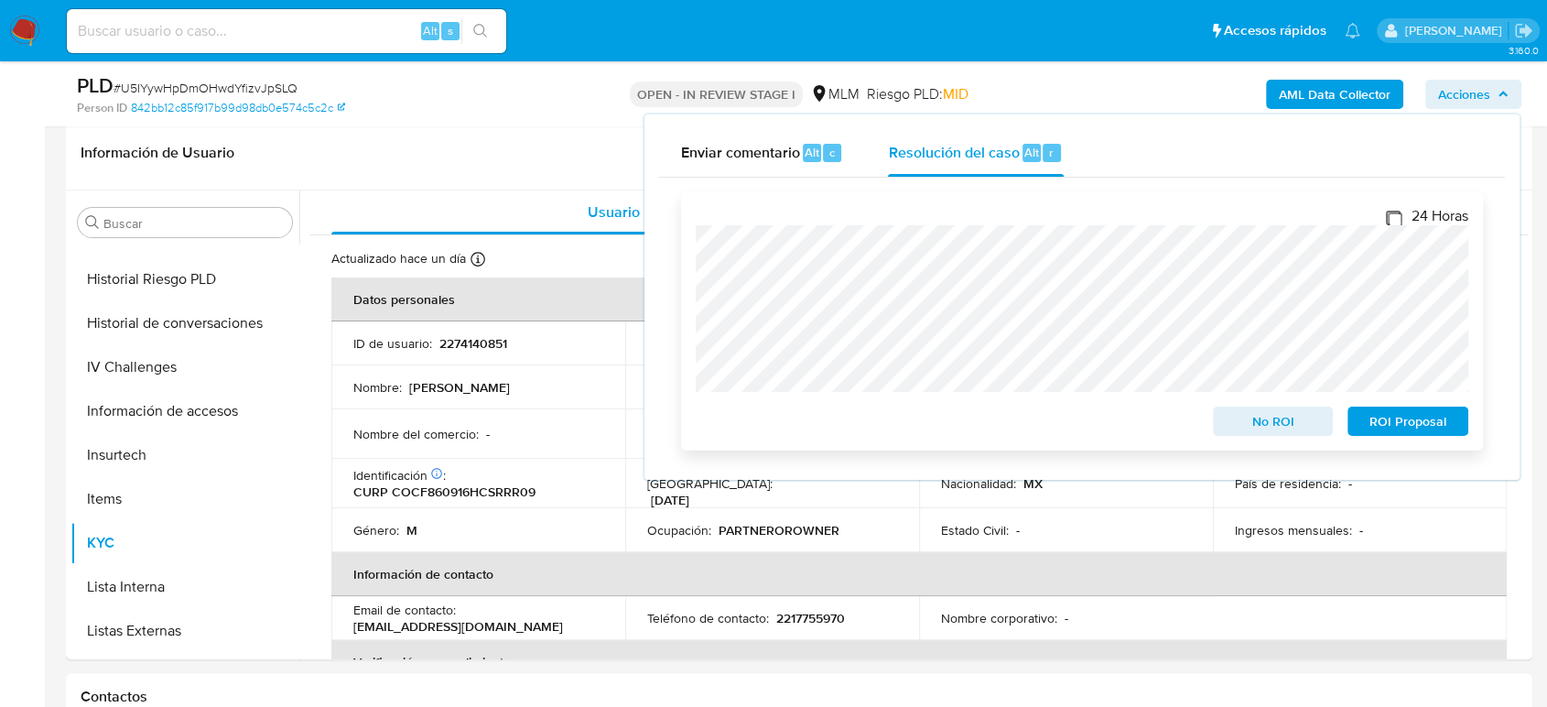
click at [1392, 214] on input "24 Horas" at bounding box center [1393, 218] width 15 height 15
checkbox input "true"
click at [1392, 421] on span "ROI Proposal" at bounding box center [1408, 421] width 95 height 26
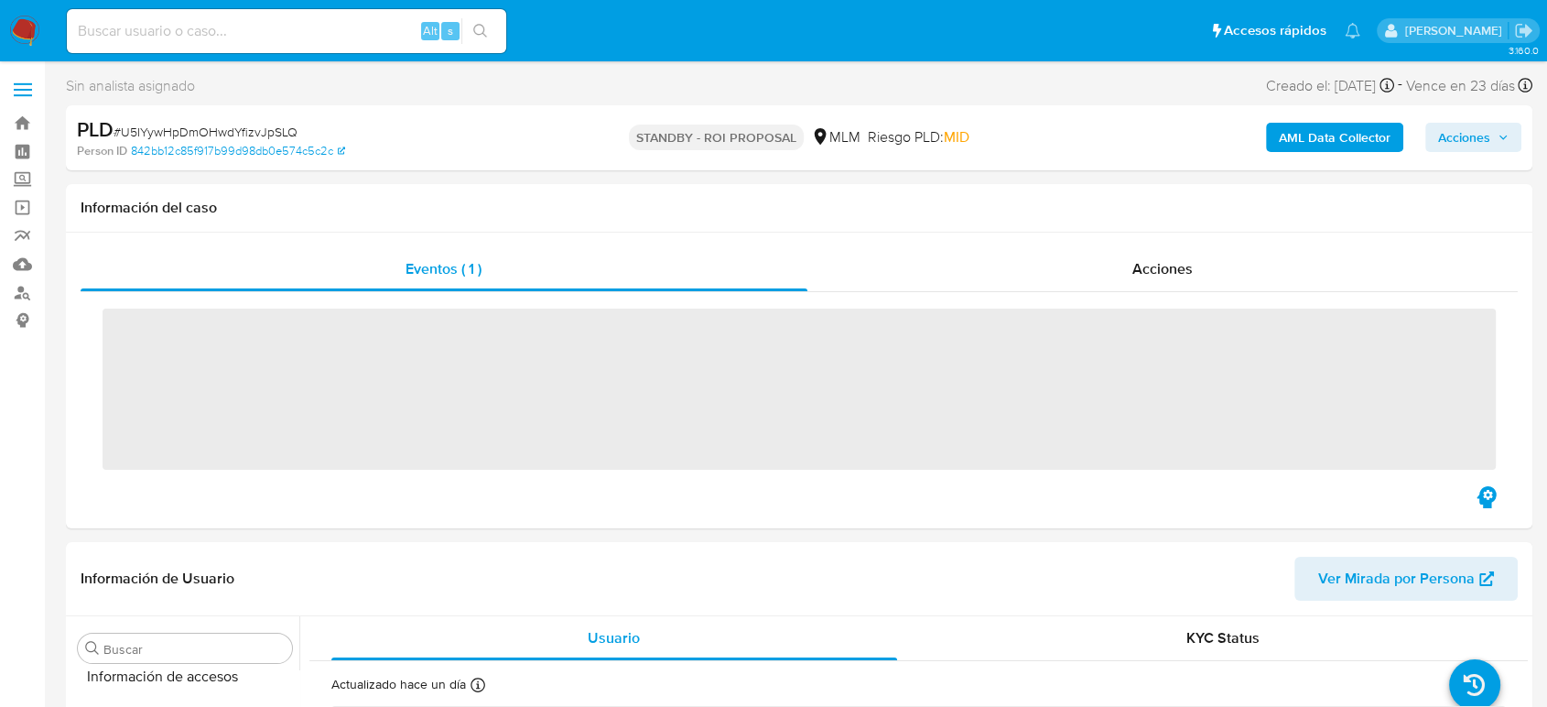
scroll to position [774, 0]
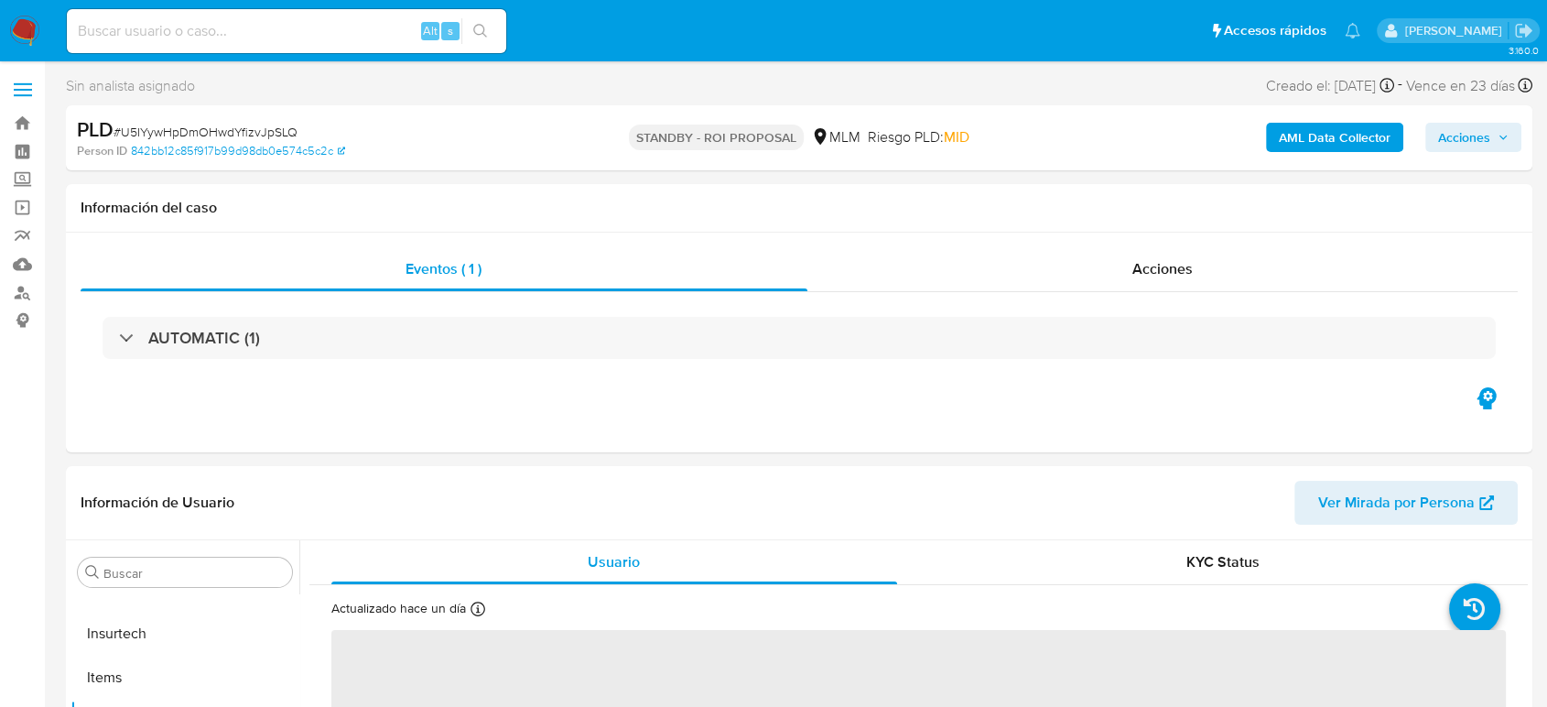
select select "10"
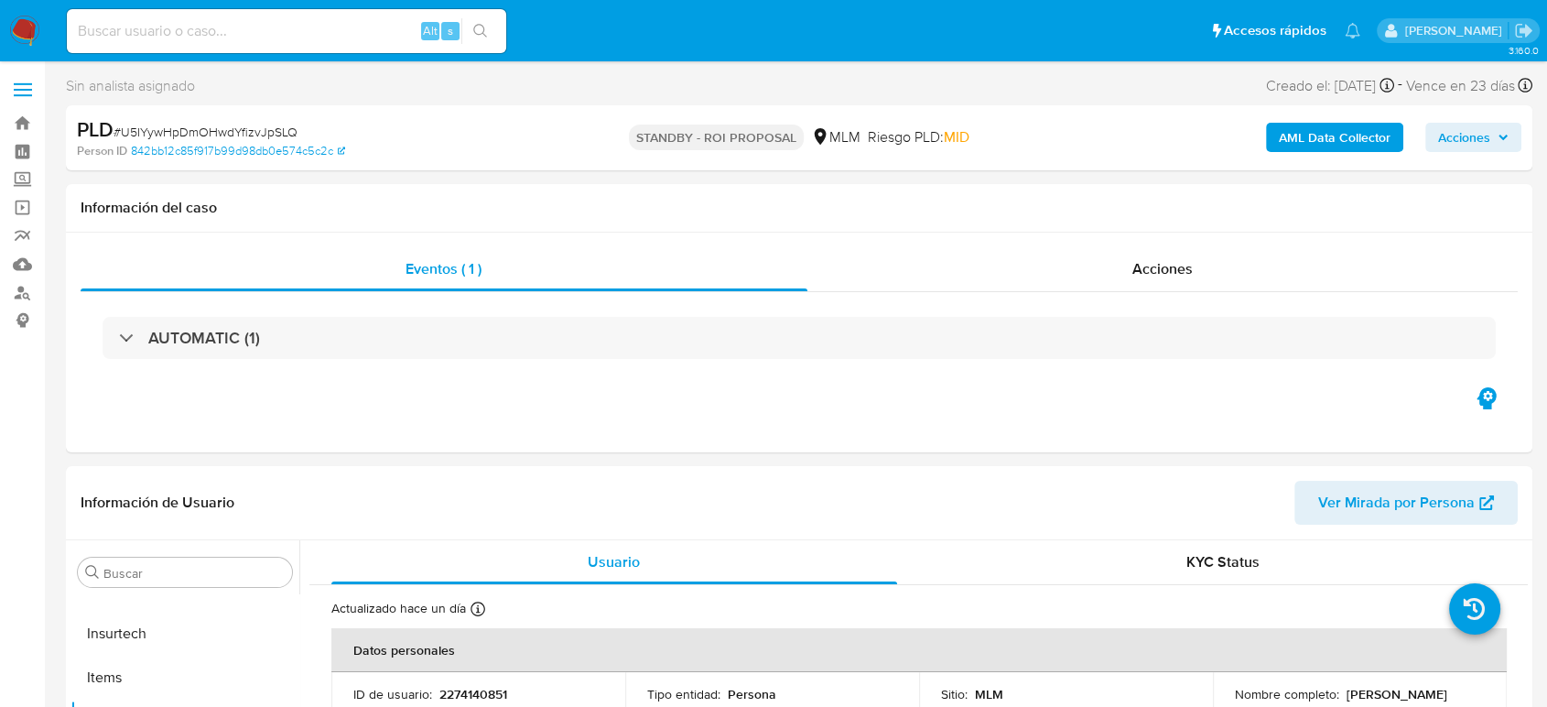
click at [266, 135] on span "# U5IYywHpDmOHwdYfizvJpSLQ" at bounding box center [206, 132] width 184 height 18
copy span "U5IYywHpDmOHwdYfizvJpSLQ"
